Goal: Find specific page/section: Find specific page/section

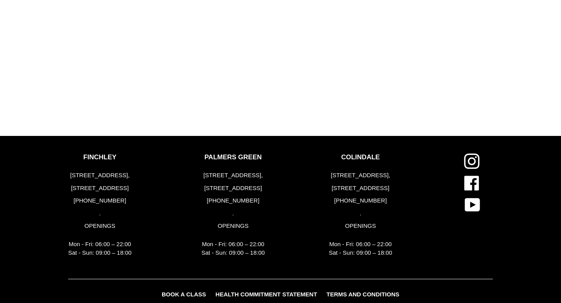
scroll to position [1014, 0]
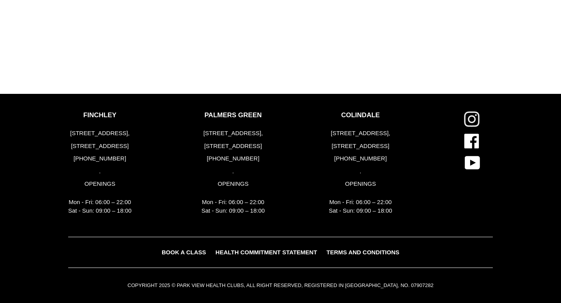
click at [476, 115] on icon at bounding box center [472, 119] width 16 height 16
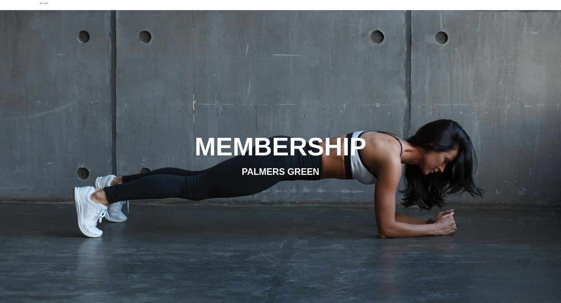
scroll to position [0, 0]
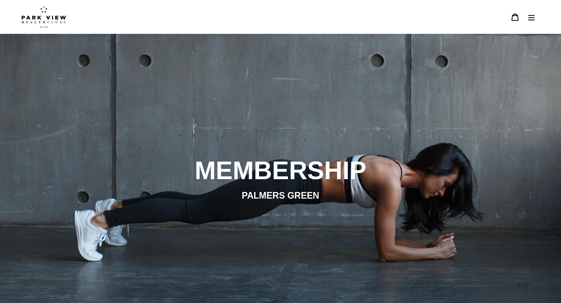
click at [541, 17] on header "BOOK A CLASS BOOK A CLASS FINCHLEY BOOK A CLASS COLINDALE BOOK A CLASS PALMERS …" at bounding box center [280, 17] width 561 height 34
click at [537, 17] on button "Menu" at bounding box center [531, 17] width 16 height 17
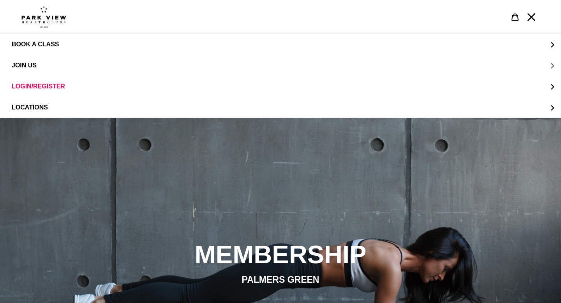
click at [543, 61] on button "JOIN US" at bounding box center [280, 65] width 561 height 21
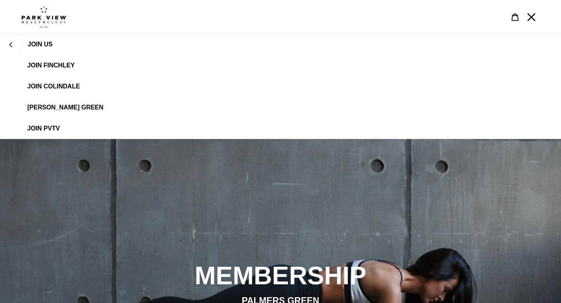
click at [90, 104] on span "[PERSON_NAME] Green" at bounding box center [65, 107] width 76 height 7
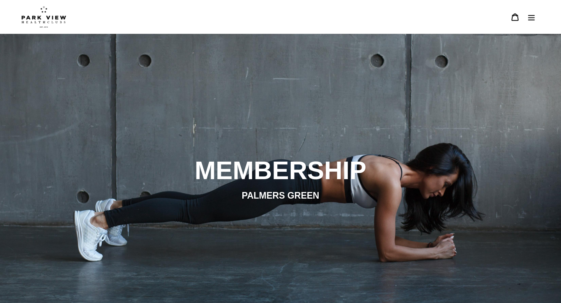
click at [532, 14] on icon "Menu" at bounding box center [531, 17] width 8 height 8
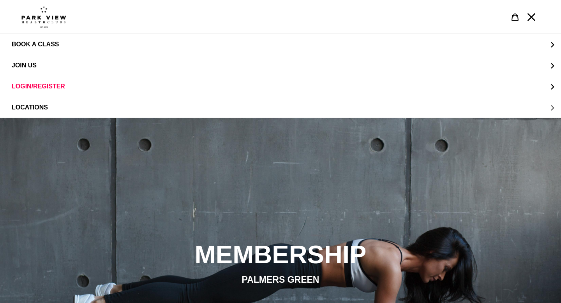
click at [468, 113] on button "LOCATIONS" at bounding box center [280, 107] width 561 height 21
click at [103, 102] on link "Palmers Green" at bounding box center [280, 107] width 561 height 21
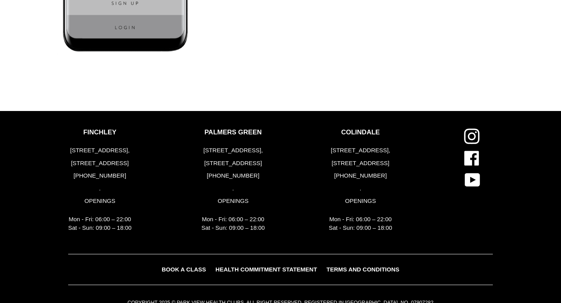
scroll to position [1862, 0]
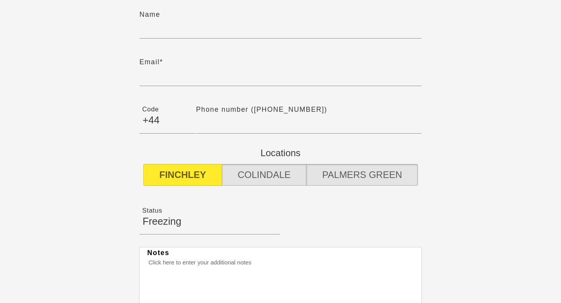
scroll to position [370, 0]
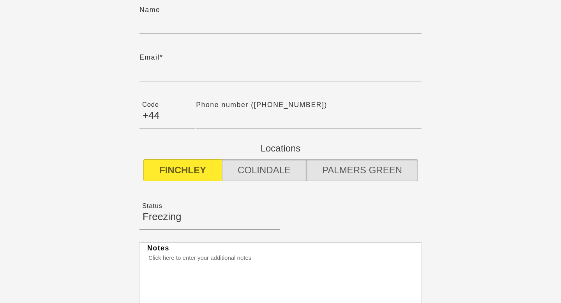
click at [356, 172] on label "PALMERS GREEN" at bounding box center [362, 170] width 112 height 22
click at [281, 170] on input "PALMERS GREEN" at bounding box center [280, 170] width 0 height 0
radio input "true"
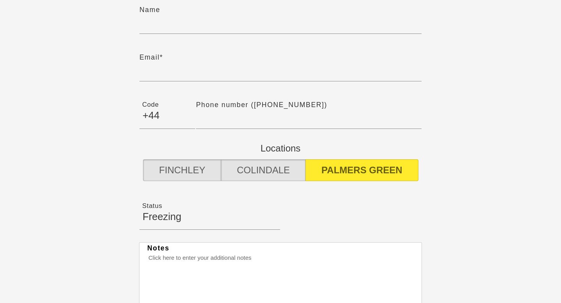
click at [356, 165] on label "PALMERS GREEN" at bounding box center [361, 170] width 113 height 22
click at [281, 170] on input "PALMERS GREEN" at bounding box center [280, 170] width 0 height 0
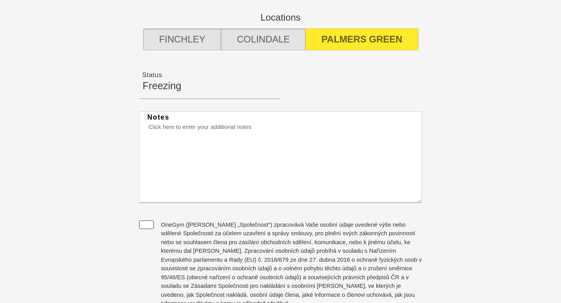
scroll to position [502, 0]
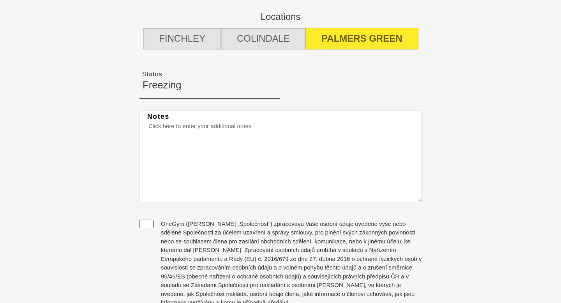
click at [192, 78] on select "Freezing Ending" at bounding box center [209, 81] width 141 height 34
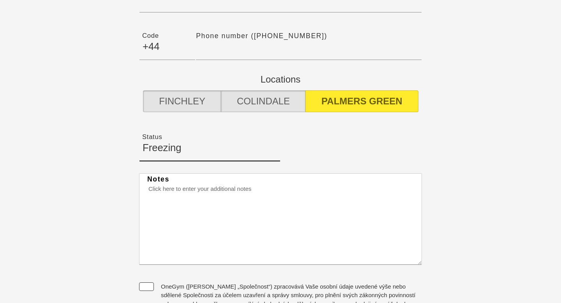
scroll to position [440, 0]
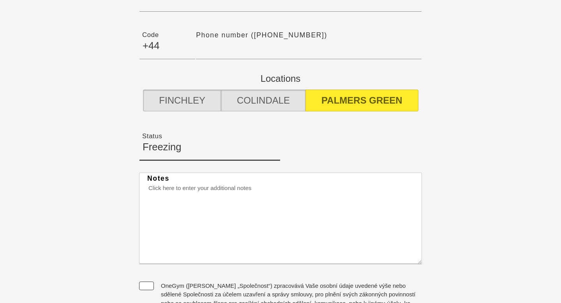
click at [207, 133] on select "Freezing Ending" at bounding box center [209, 143] width 141 height 34
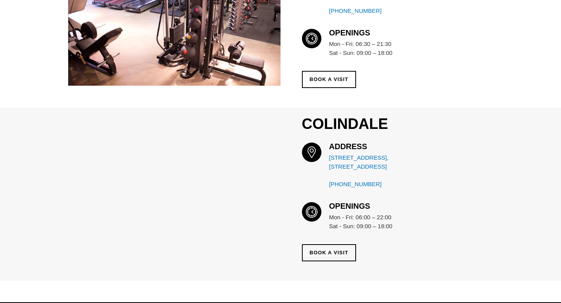
scroll to position [333, 0]
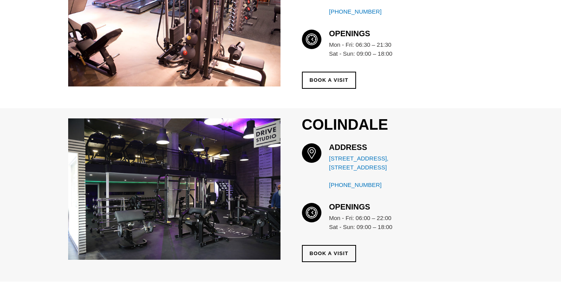
click at [208, 220] on img at bounding box center [174, 188] width 212 height 141
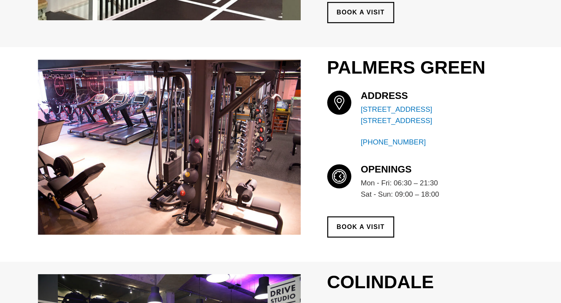
scroll to position [229, 0]
